Goal: Task Accomplishment & Management: Manage account settings

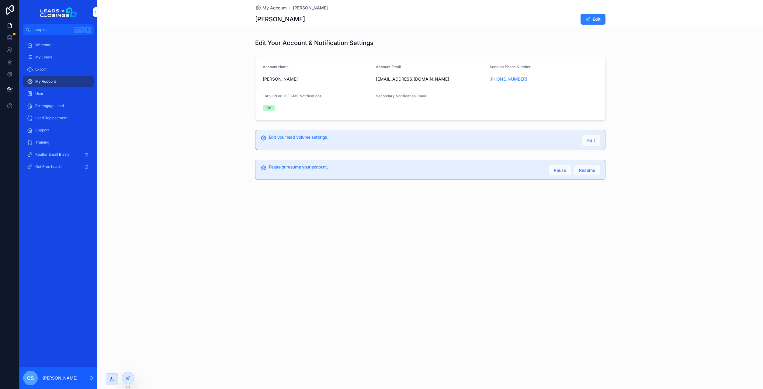
click at [61, 94] on div "User" at bounding box center [58, 94] width 63 height 10
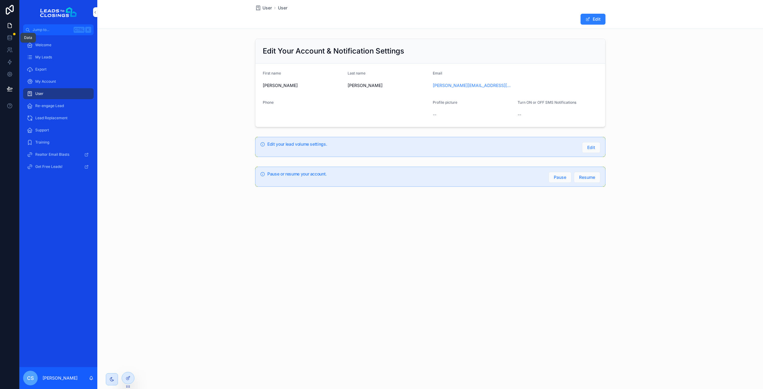
click at [11, 38] on icon at bounding box center [10, 38] width 6 height 6
click at [42, 85] on div "My Account" at bounding box center [58, 82] width 63 height 10
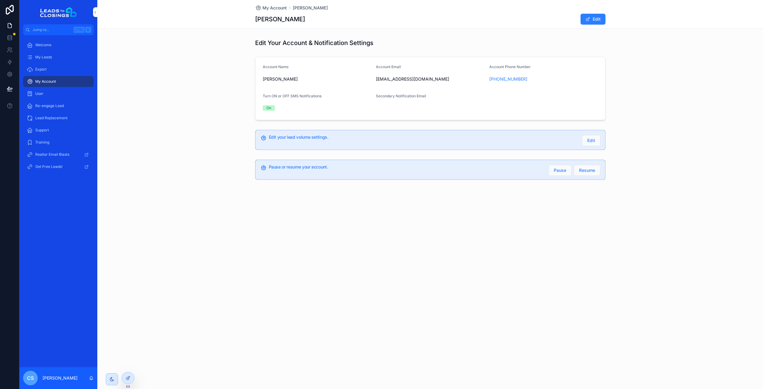
click at [385, 97] on span "Secondary Notification Email" at bounding box center [401, 96] width 50 height 5
click at [57, 95] on div "User" at bounding box center [58, 94] width 63 height 10
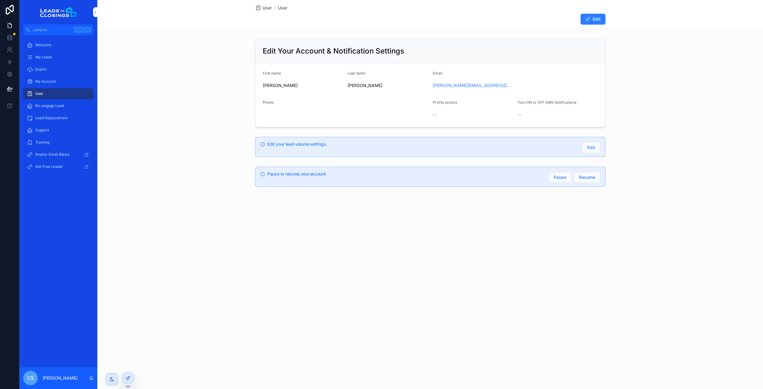
click at [133, 377] on div at bounding box center [128, 378] width 12 height 12
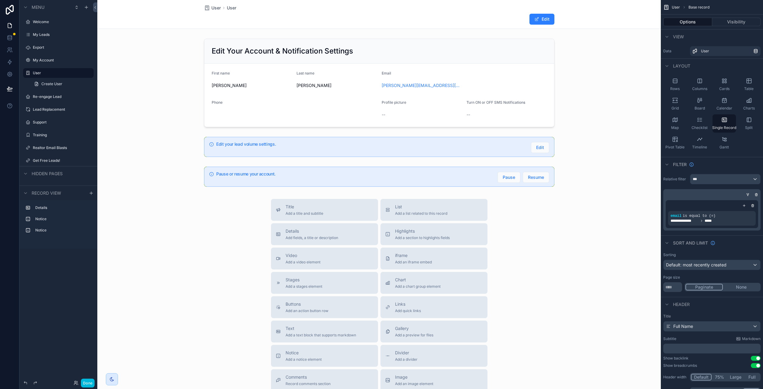
click at [337, 109] on div "scrollable content" at bounding box center [379, 232] width 564 height 464
click at [327, 103] on div "scrollable content" at bounding box center [379, 82] width 564 height 93
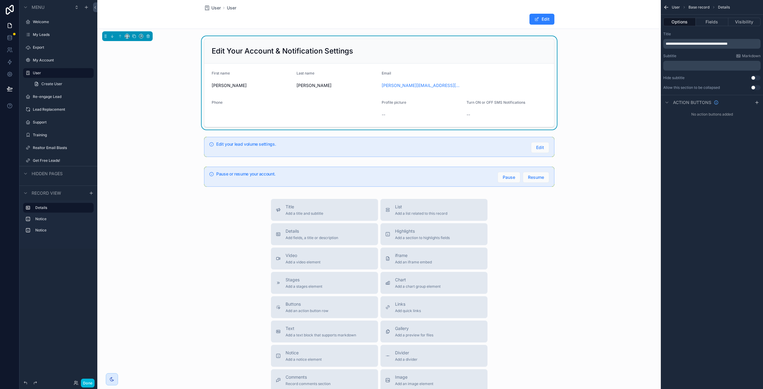
click at [707, 20] on button "Fields" at bounding box center [712, 22] width 32 height 9
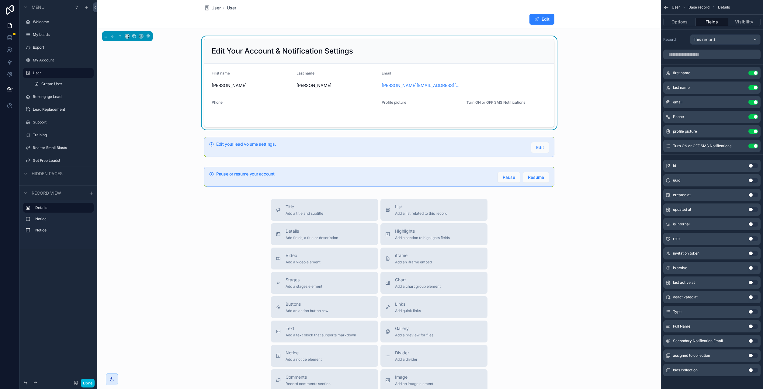
click at [754, 130] on button "Use setting" at bounding box center [754, 131] width 10 height 5
click at [753, 341] on button "Use setting" at bounding box center [754, 341] width 10 height 5
click at [664, 7] on icon "scrollable content" at bounding box center [666, 7] width 6 height 6
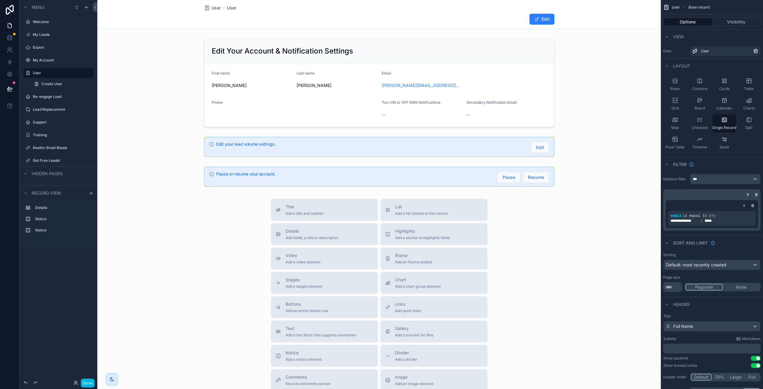
click at [623, 114] on div "scrollable content" at bounding box center [379, 82] width 564 height 93
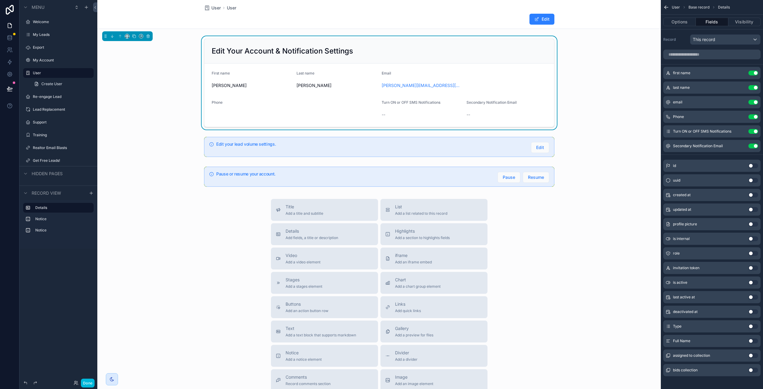
click at [86, 382] on button "Done" at bounding box center [88, 383] width 14 height 9
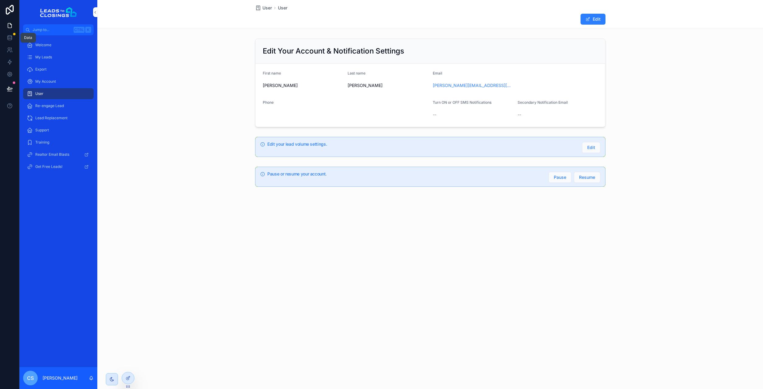
click at [11, 38] on icon at bounding box center [10, 38] width 6 height 6
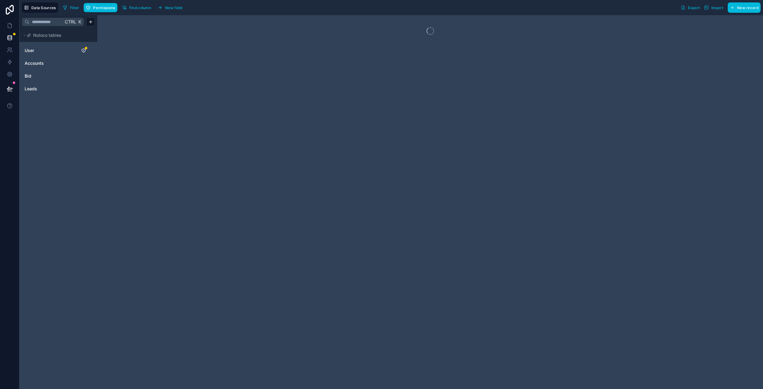
click at [84, 48] on icon "User" at bounding box center [83, 50] width 5 height 5
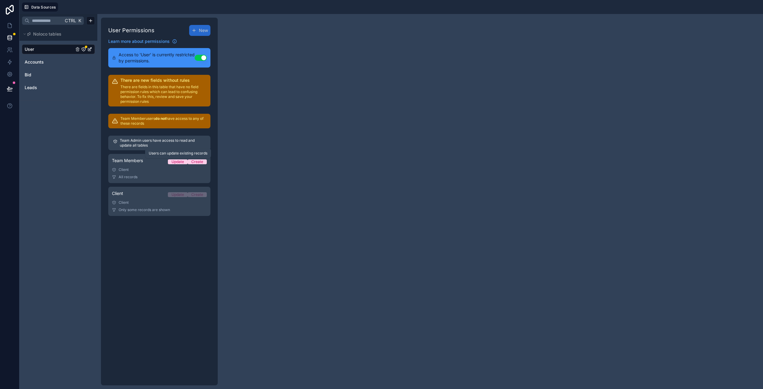
click at [177, 162] on div "Update" at bounding box center [178, 161] width 12 height 5
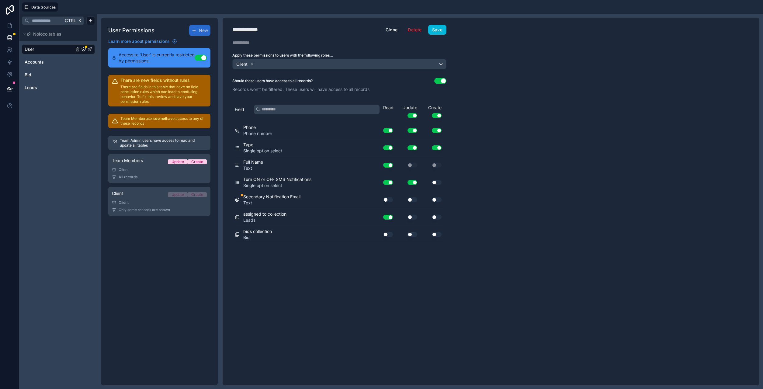
click at [442, 28] on button "Save" at bounding box center [437, 30] width 18 height 10
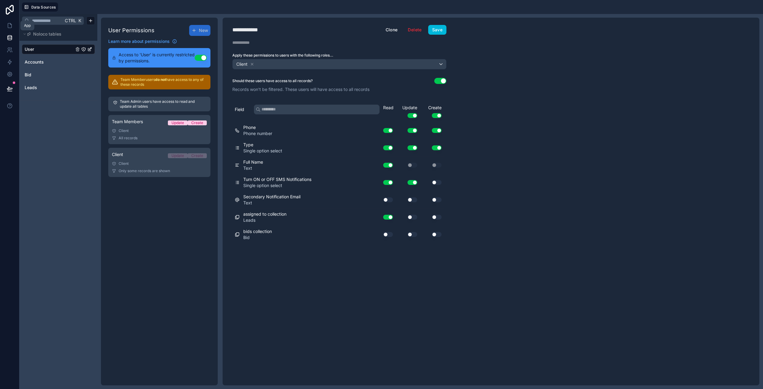
click at [10, 26] on icon at bounding box center [10, 26] width 6 height 6
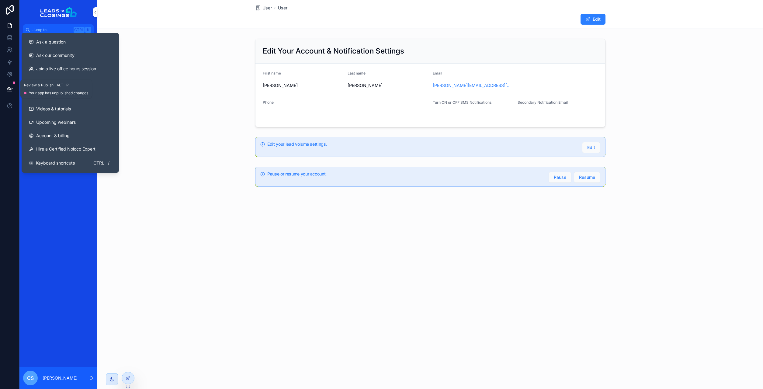
click at [9, 88] on icon at bounding box center [10, 89] width 6 height 6
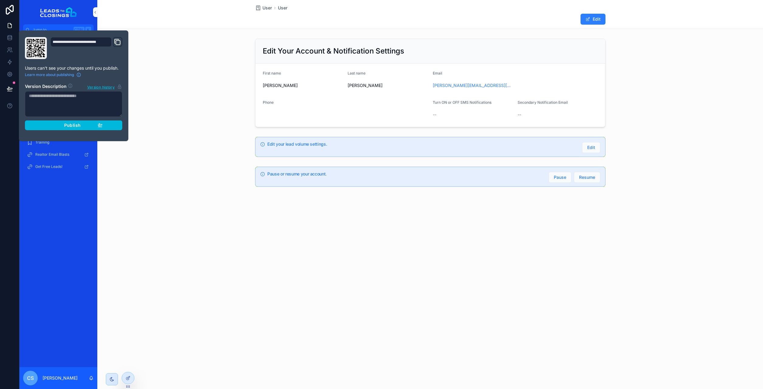
click at [90, 127] on div "Publish" at bounding box center [74, 125] width 58 height 5
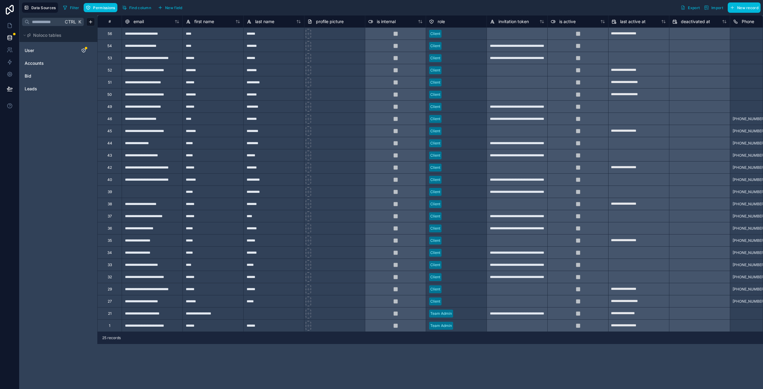
click at [63, 51] on link "User" at bounding box center [49, 50] width 49 height 6
click at [82, 49] on icon "User" at bounding box center [83, 50] width 5 height 5
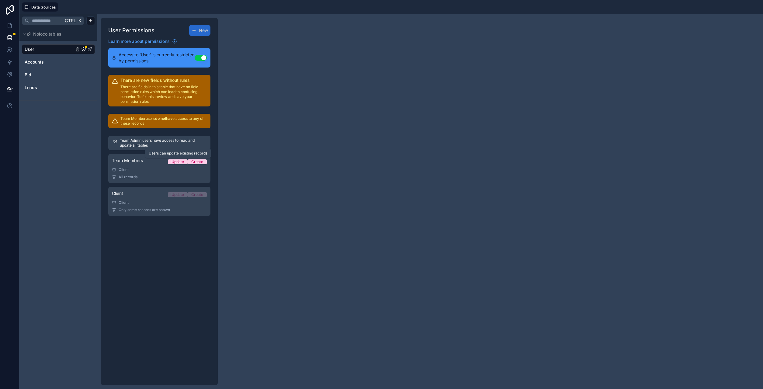
click at [179, 162] on div "Update" at bounding box center [178, 161] width 12 height 5
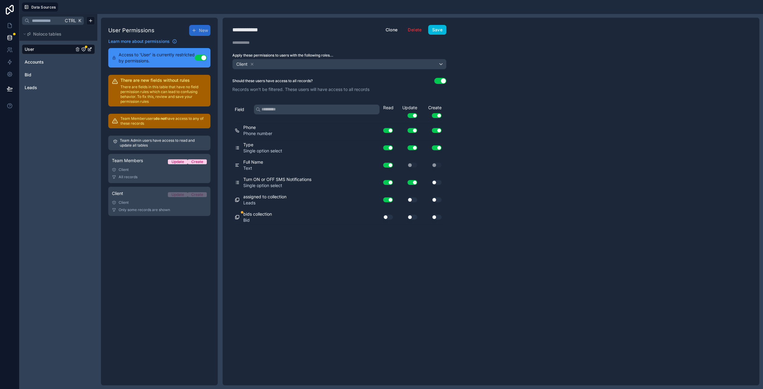
click at [442, 28] on button "Save" at bounding box center [437, 30] width 18 height 10
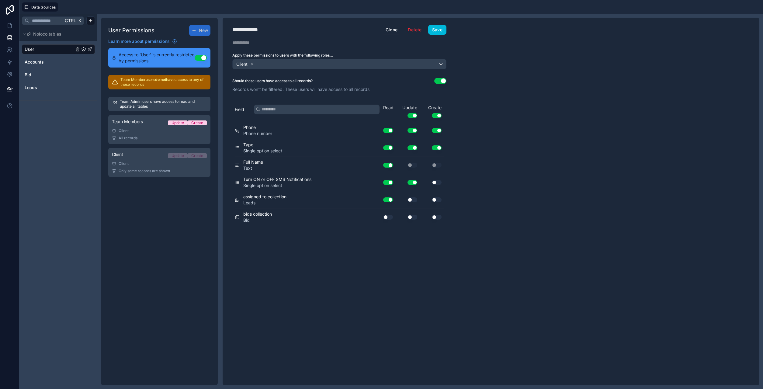
click at [41, 61] on span "Accounts" at bounding box center [34, 62] width 19 height 6
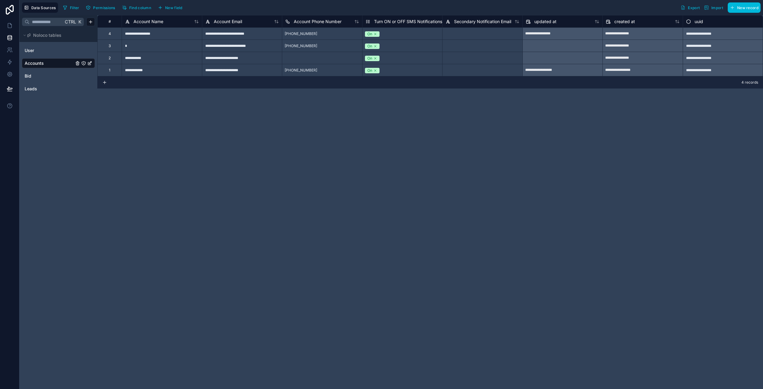
click at [43, 51] on link "User" at bounding box center [49, 50] width 49 height 6
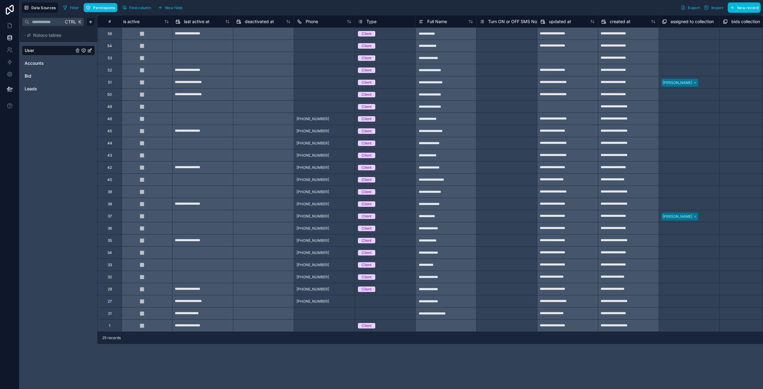
scroll to position [0, 515]
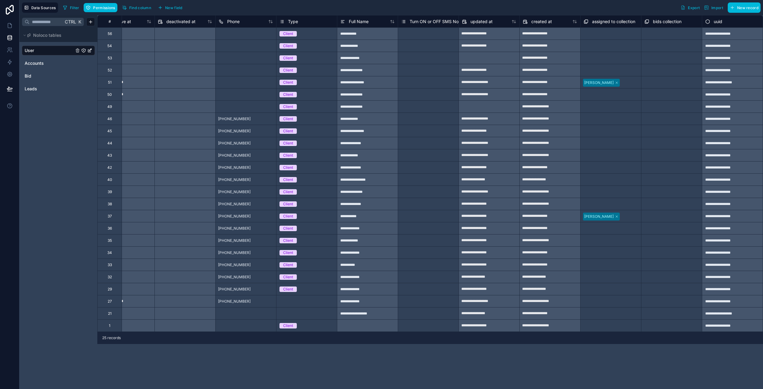
click at [170, 9] on span "New field" at bounding box center [173, 7] width 17 height 5
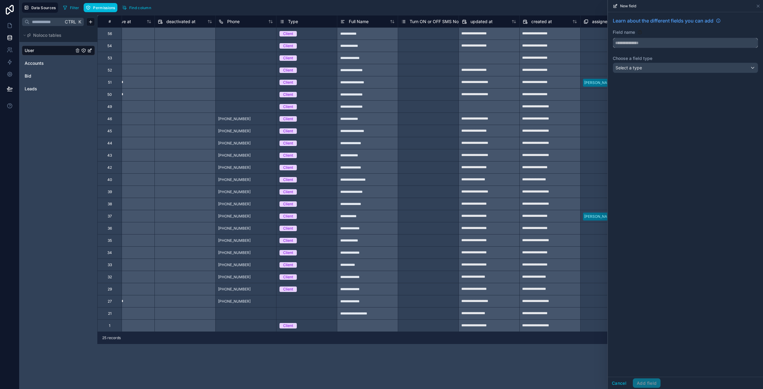
click at [643, 45] on input "text" at bounding box center [685, 43] width 145 height 10
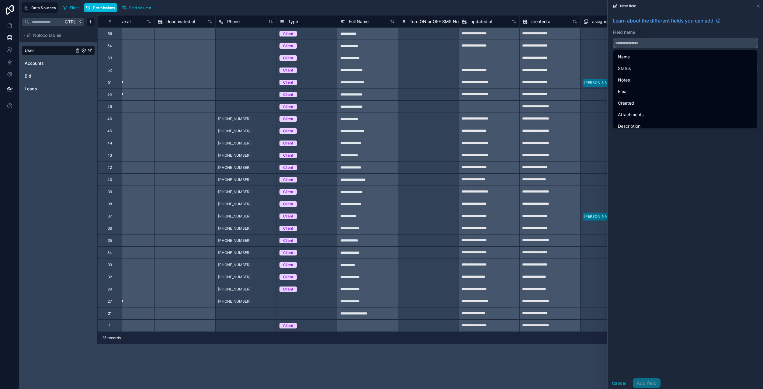
click at [639, 46] on input "text" at bounding box center [685, 43] width 145 height 10
paste input "**********"
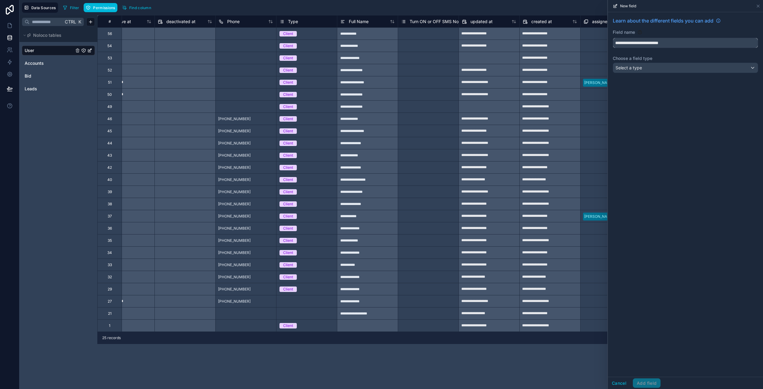
type input "**********"
click at [669, 108] on div "**********" at bounding box center [685, 194] width 155 height 365
click at [651, 68] on div "Select a type" at bounding box center [685, 68] width 145 height 10
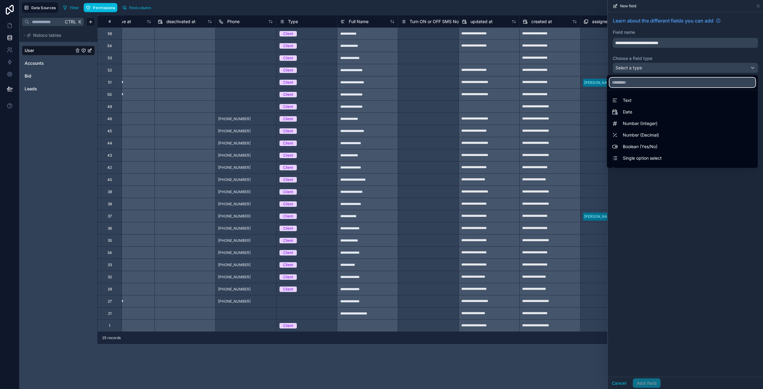
click at [636, 84] on input "text" at bounding box center [683, 83] width 146 height 10
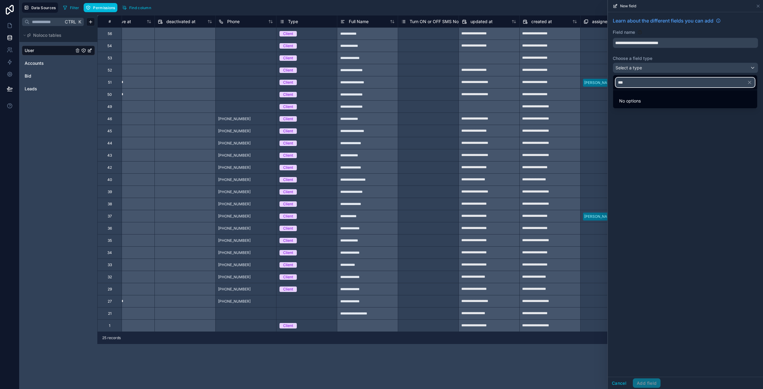
type input "****"
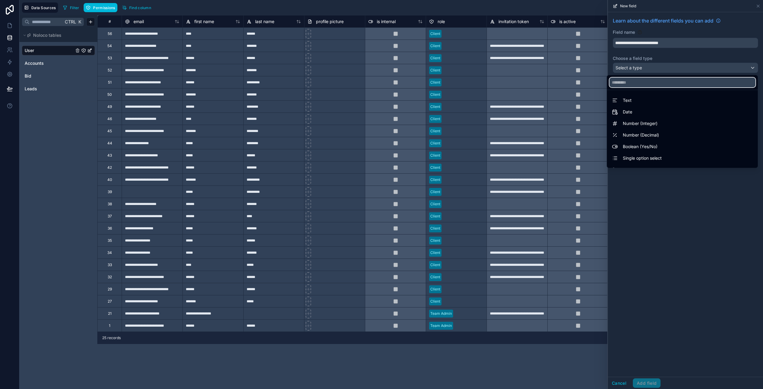
type input "*"
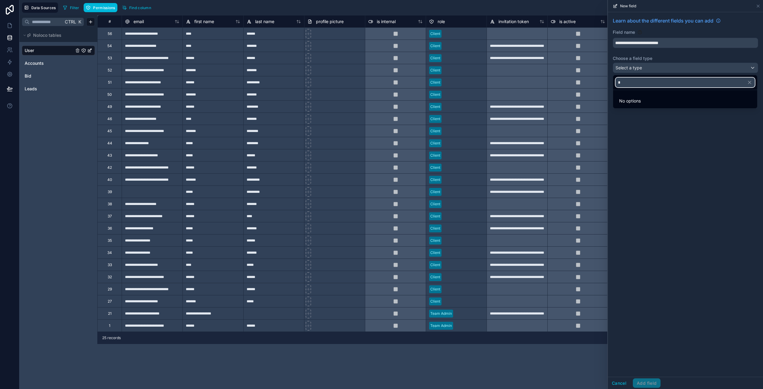
drag, startPoint x: 635, startPoint y: 85, endPoint x: 624, endPoint y: 84, distance: 11.6
click at [624, 84] on input "*" at bounding box center [685, 83] width 139 height 10
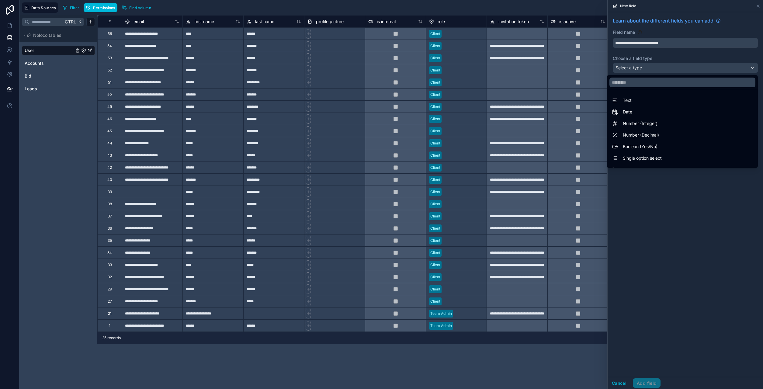
click at [645, 101] on div "Text" at bounding box center [682, 100] width 141 height 7
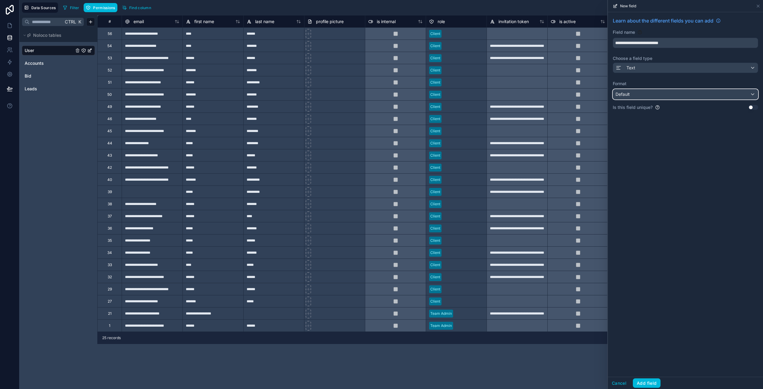
click at [719, 97] on div "Default" at bounding box center [685, 94] width 145 height 10
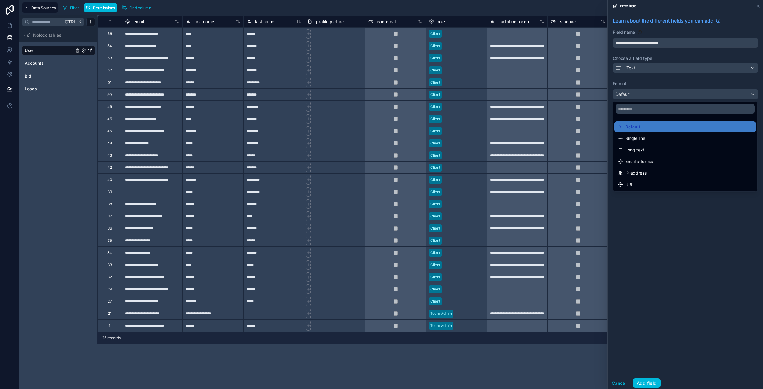
click at [649, 164] on span "Email address" at bounding box center [639, 161] width 28 height 7
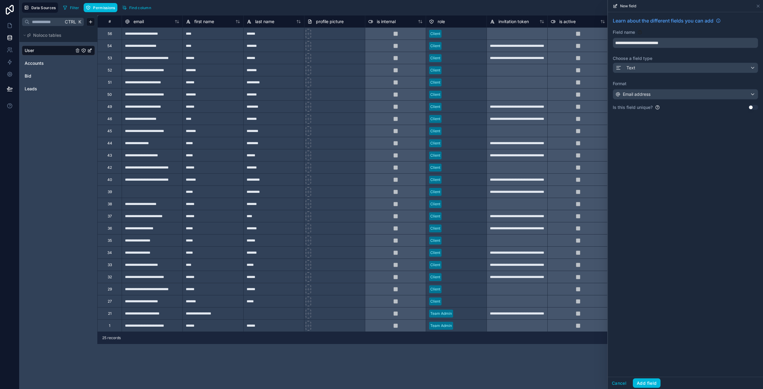
click at [657, 173] on div "**********" at bounding box center [685, 194] width 155 height 365
click at [651, 383] on button "Add field" at bounding box center [647, 383] width 28 height 10
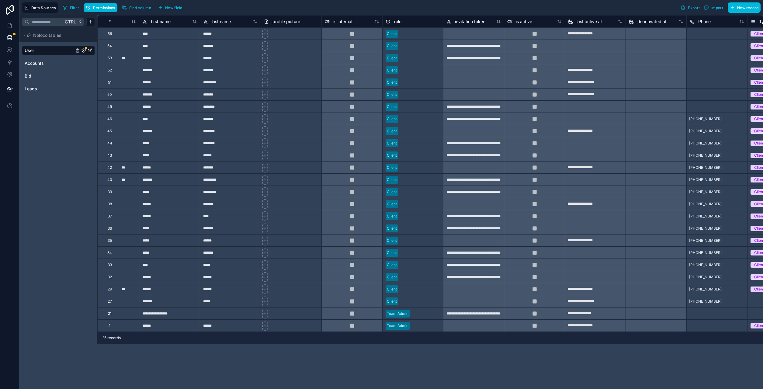
scroll to position [0, 32]
